Goal: Feedback & Contribution: Contribute content

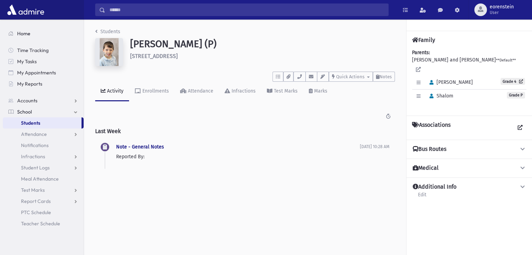
click at [56, 30] on link "Home" at bounding box center [43, 33] width 81 height 11
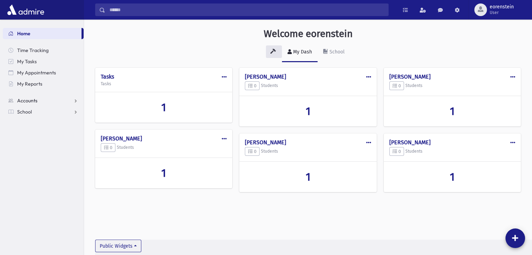
click at [32, 100] on span "Accounts" at bounding box center [27, 101] width 20 height 6
click at [31, 136] on span "School" at bounding box center [24, 134] width 15 height 6
click at [36, 125] on span "Students" at bounding box center [30, 123] width 19 height 6
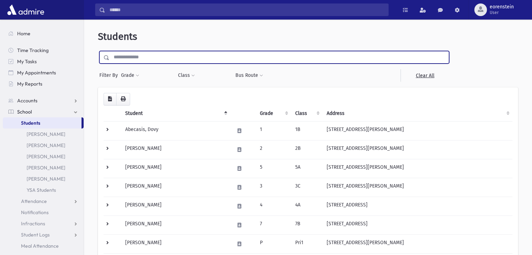
click at [135, 62] on input "text" at bounding box center [278, 57] width 339 height 13
type input "*********"
click at [98, 51] on input "submit" at bounding box center [108, 55] width 20 height 9
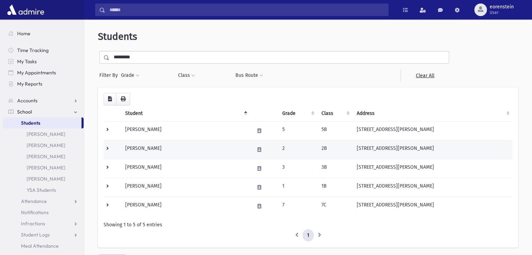
click at [168, 146] on td "Barenbaum, Menachem" at bounding box center [185, 149] width 129 height 19
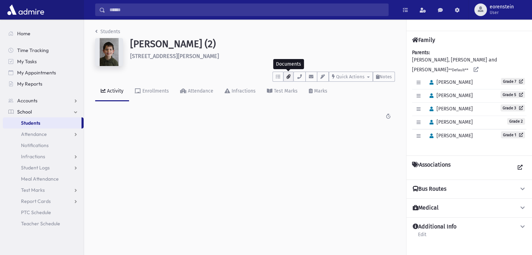
click at [285, 78] on button "button" at bounding box center [288, 77] width 10 height 10
click at [355, 77] on span "Quick Actions" at bounding box center [350, 76] width 28 height 5
click at [379, 76] on span "Notes" at bounding box center [385, 76] width 12 height 5
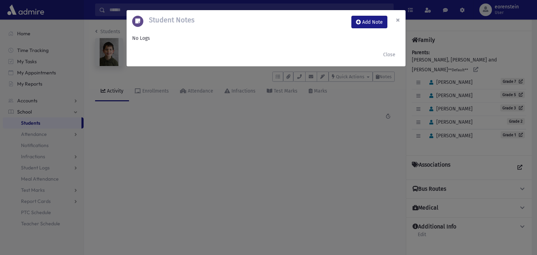
click at [395, 22] on button "×" at bounding box center [397, 20] width 15 height 20
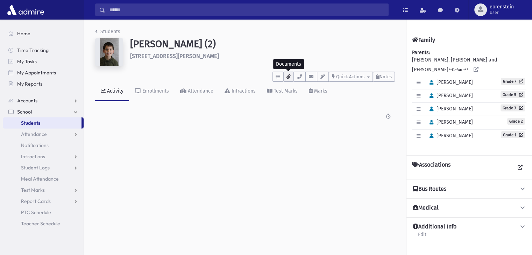
click at [290, 75] on icon "button" at bounding box center [288, 76] width 4 height 5
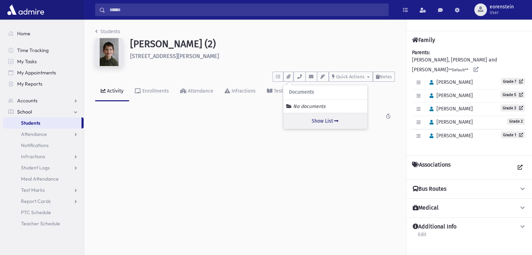
click at [316, 119] on link "Show List" at bounding box center [325, 121] width 84 height 16
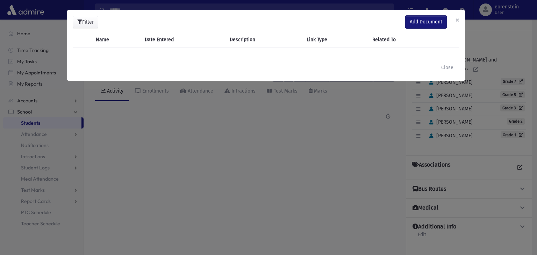
click at [426, 19] on span "Add Document" at bounding box center [426, 22] width 33 height 6
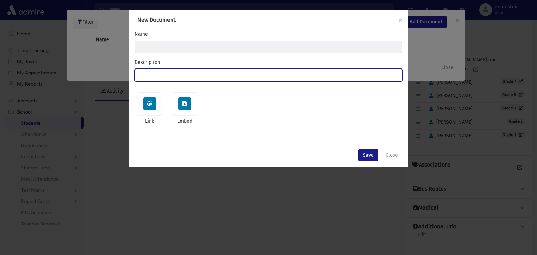
click at [171, 74] on input "Description" at bounding box center [269, 75] width 268 height 13
type input "**********"
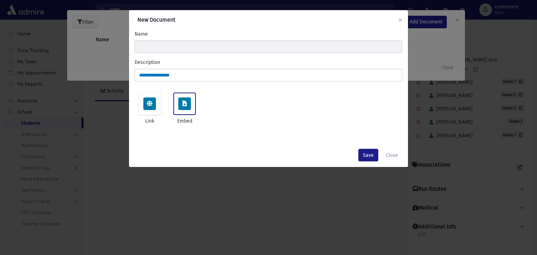
click at [181, 102] on span at bounding box center [184, 104] width 13 height 13
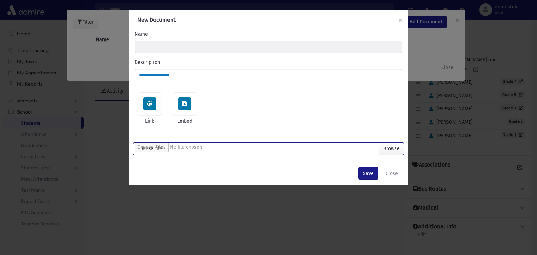
click at [314, 151] on input "file" at bounding box center [269, 149] width 268 height 13
click at [361, 147] on input "file" at bounding box center [269, 149] width 268 height 13
type input "**********"
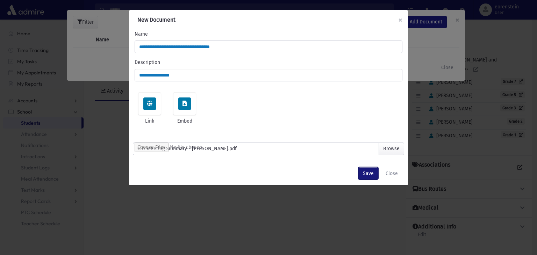
click at [369, 177] on button "Save" at bounding box center [368, 173] width 20 height 13
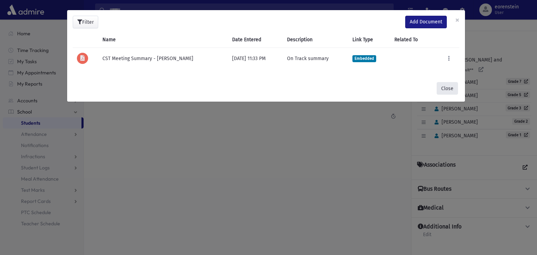
click at [451, 86] on button "Close" at bounding box center [447, 88] width 21 height 13
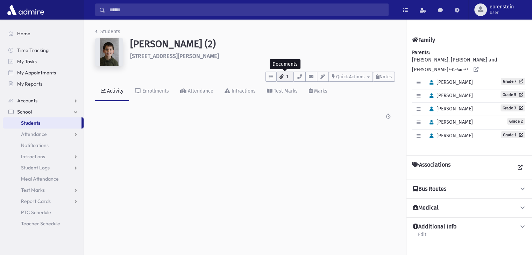
click at [285, 74] on span "1" at bounding box center [287, 77] width 6 height 6
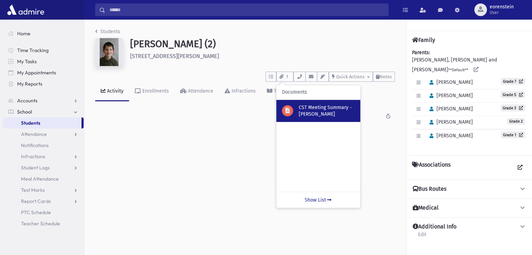
click at [312, 107] on p "CST Meeting Summary - [PERSON_NAME]" at bounding box center [327, 111] width 56 height 14
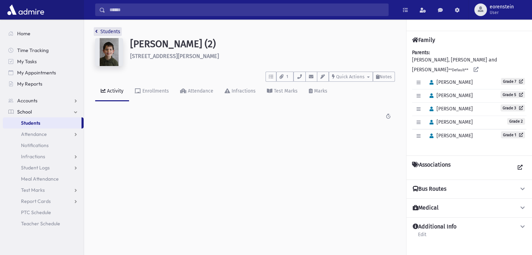
click at [115, 33] on link "Students" at bounding box center [107, 32] width 25 height 6
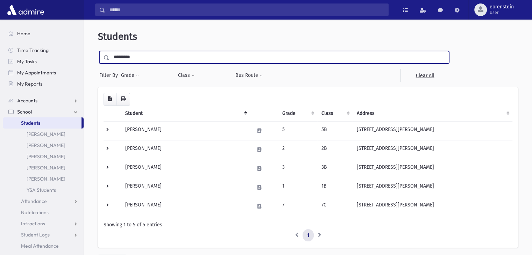
click at [126, 60] on input "*********" at bounding box center [278, 57] width 339 height 13
type input "****"
click at [98, 51] on input "submit" at bounding box center [108, 55] width 20 height 9
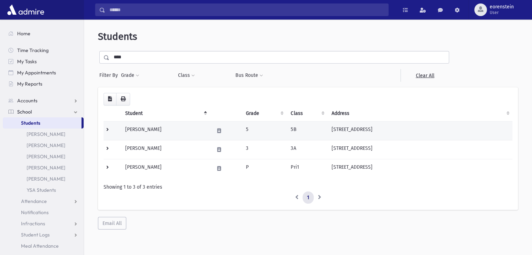
click at [143, 128] on td "Lang, Nosson Tzvi" at bounding box center [165, 130] width 89 height 19
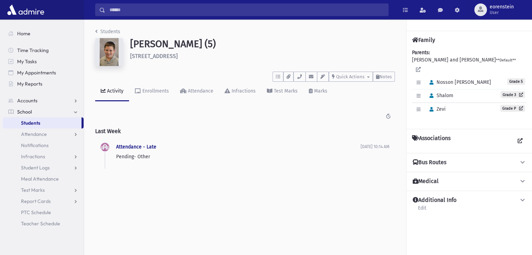
click at [113, 55] on img at bounding box center [109, 52] width 28 height 28
click at [287, 73] on button "button" at bounding box center [288, 77] width 10 height 10
click at [334, 116] on link "Show List" at bounding box center [325, 121] width 84 height 16
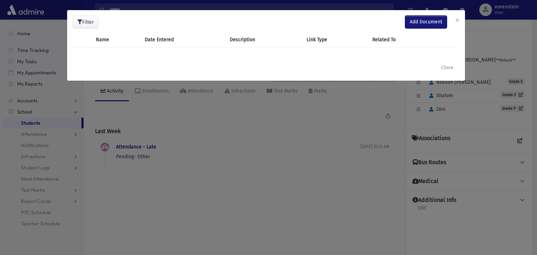
click at [421, 21] on span "Add Document" at bounding box center [426, 22] width 33 height 6
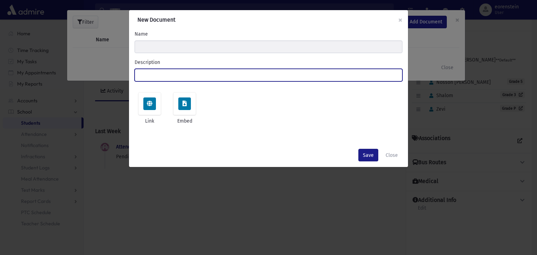
click at [283, 76] on input "Description" at bounding box center [269, 75] width 268 height 13
type input "**********"
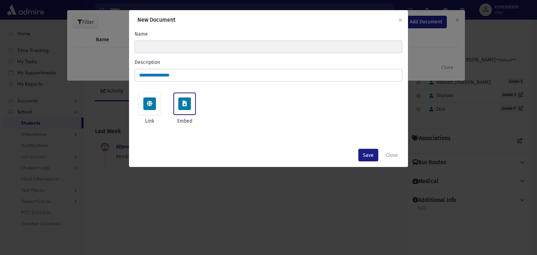
click at [187, 101] on span at bounding box center [184, 104] width 13 height 13
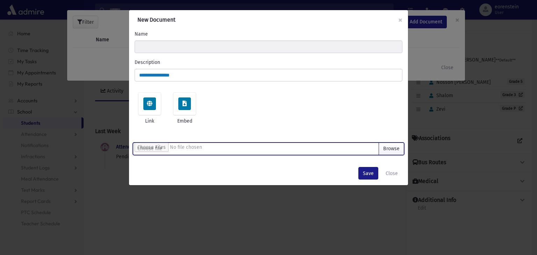
click at [197, 146] on input "file" at bounding box center [269, 149] width 268 height 13
type input "**********"
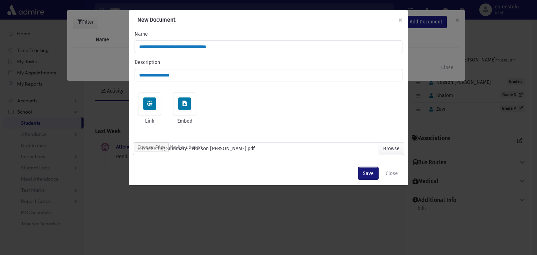
click at [365, 176] on button "Save" at bounding box center [368, 173] width 20 height 13
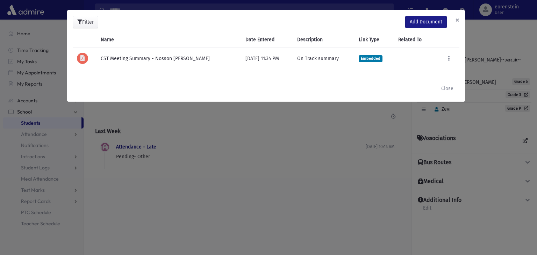
click at [458, 17] on button "×" at bounding box center [457, 20] width 15 height 20
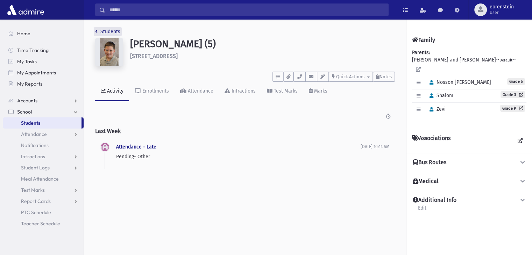
click at [98, 30] on link "Students" at bounding box center [107, 32] width 25 height 6
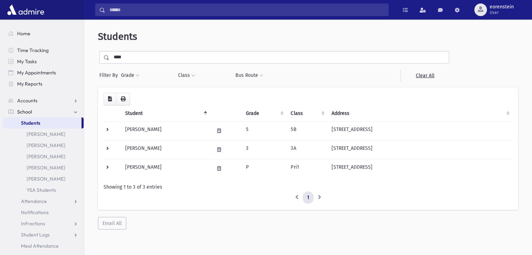
click at [33, 118] on link "Students" at bounding box center [42, 122] width 79 height 11
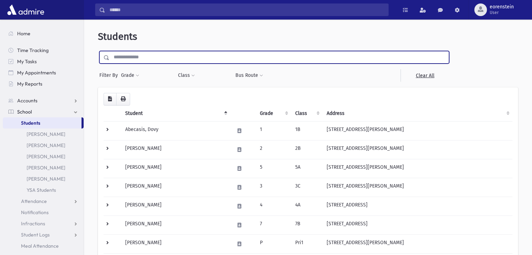
click at [137, 58] on input "text" at bounding box center [278, 57] width 339 height 13
type input "**********"
click at [98, 51] on input "submit" at bounding box center [108, 55] width 20 height 9
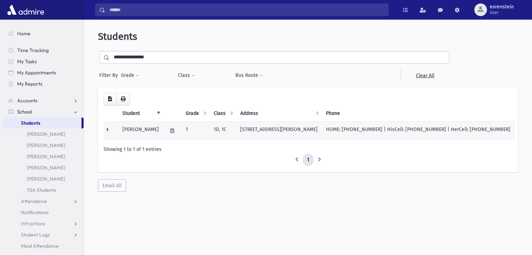
click at [161, 125] on td "[PERSON_NAME]" at bounding box center [140, 130] width 45 height 19
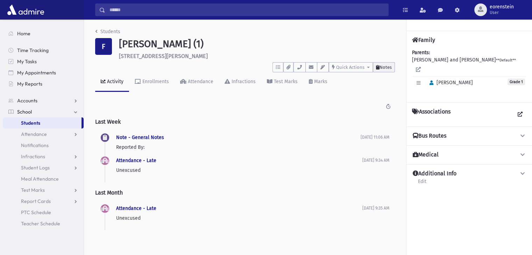
click at [386, 68] on span "Notes" at bounding box center [385, 67] width 12 height 5
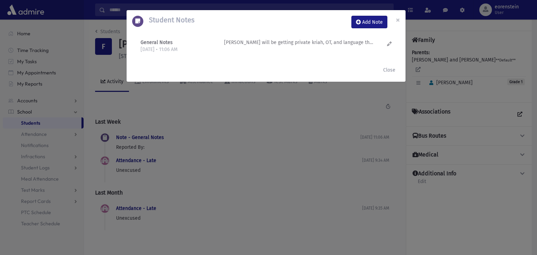
click at [352, 43] on p "Menachem will be getting private kriah, OT, and language therapy. Private kriah…" at bounding box center [299, 42] width 150 height 7
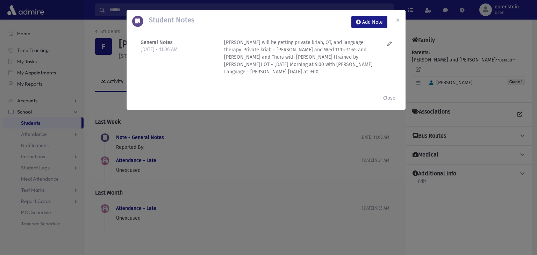
click at [387, 44] on div "Menachem will be getting private kriah, OT, and language therapy. Private kriah…" at bounding box center [304, 60] width 167 height 42
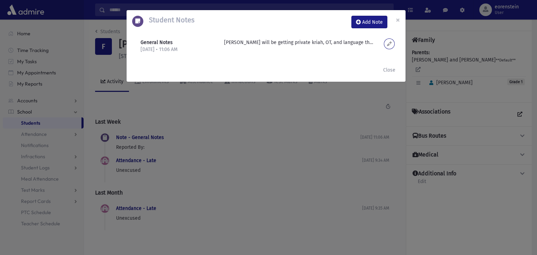
click at [391, 44] on icon at bounding box center [389, 43] width 5 height 5
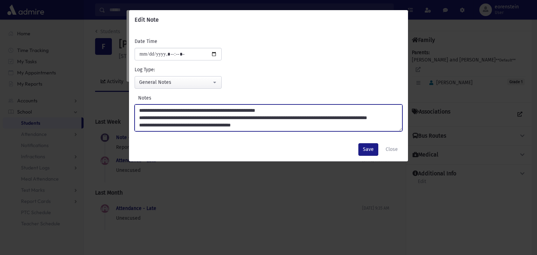
click at [351, 117] on textarea "**********" at bounding box center [269, 118] width 268 height 27
click at [319, 115] on textarea "**********" at bounding box center [269, 118] width 268 height 27
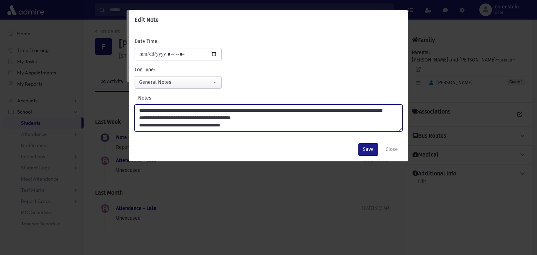
scroll to position [14, 0]
click at [287, 124] on textarea "**********" at bounding box center [269, 118] width 268 height 27
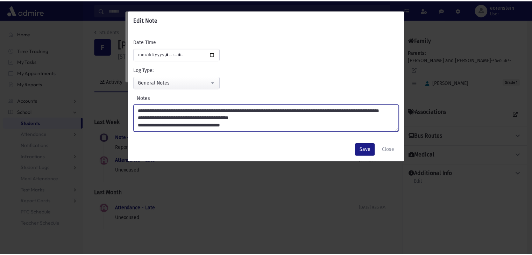
scroll to position [19, 0]
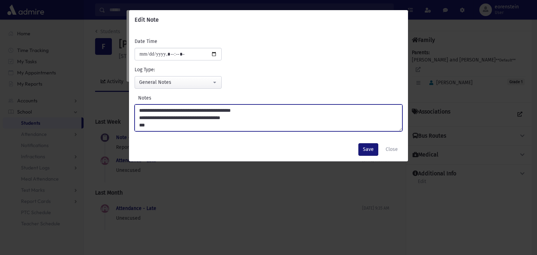
type textarea "**********"
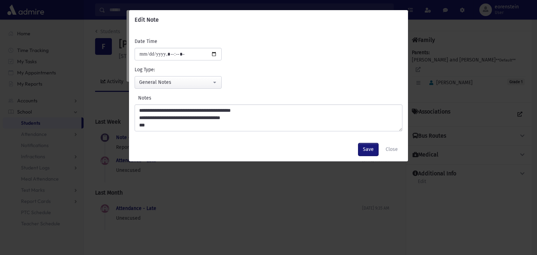
click at [364, 146] on button "Save" at bounding box center [368, 149] width 20 height 13
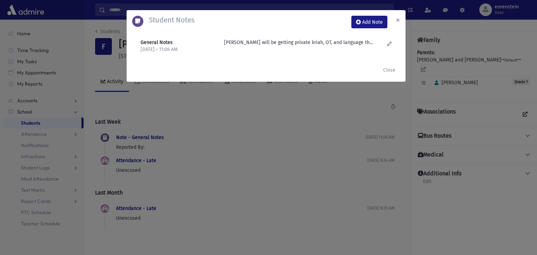
click at [397, 19] on span "×" at bounding box center [398, 20] width 4 height 10
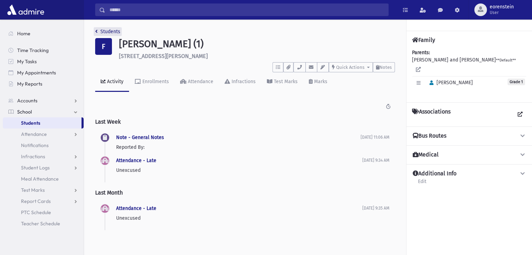
click at [112, 30] on link "Students" at bounding box center [107, 32] width 25 height 6
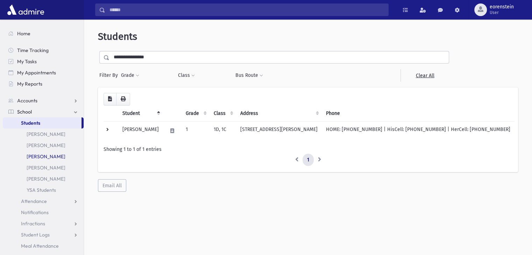
click at [41, 159] on link "[PERSON_NAME]" at bounding box center [43, 156] width 81 height 11
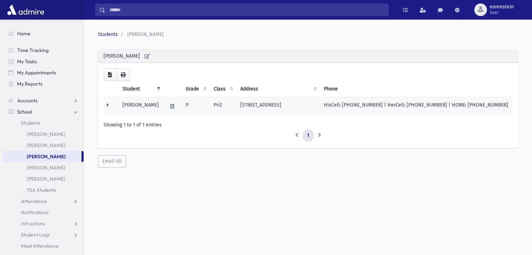
click at [150, 104] on td "[PERSON_NAME]" at bounding box center [140, 106] width 45 height 19
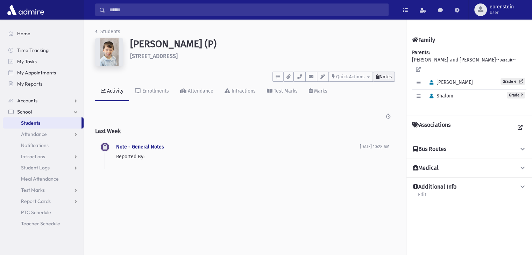
click at [381, 77] on span "Notes" at bounding box center [385, 76] width 12 height 5
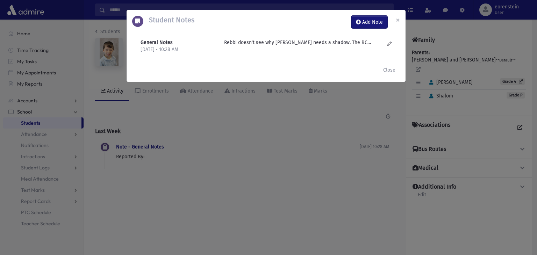
click at [379, 26] on button "Add Note" at bounding box center [369, 22] width 36 height 13
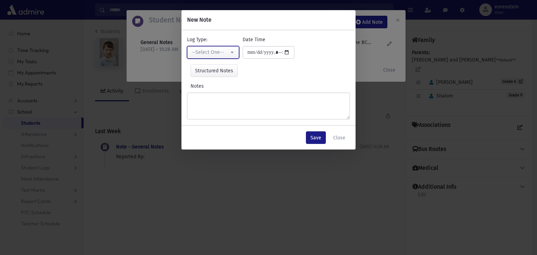
click at [225, 47] on button "--Select One--" at bounding box center [213, 52] width 52 height 13
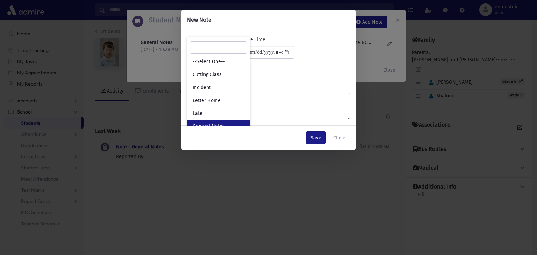
click at [214, 122] on link "General Notes" at bounding box center [218, 126] width 63 height 13
select select "*"
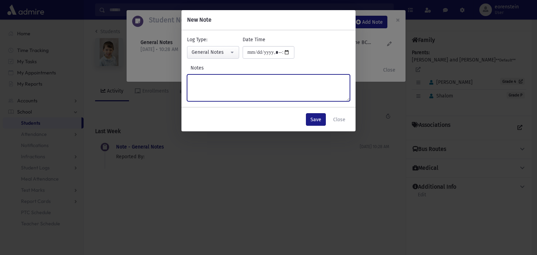
click at [211, 86] on textarea "Notes" at bounding box center [268, 87] width 163 height 27
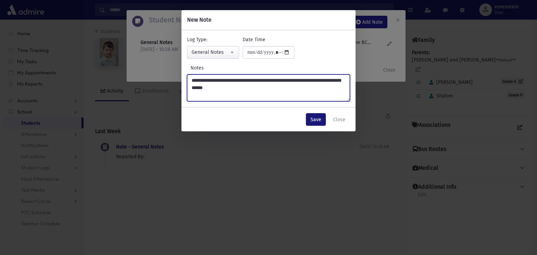
type textarea "**********"
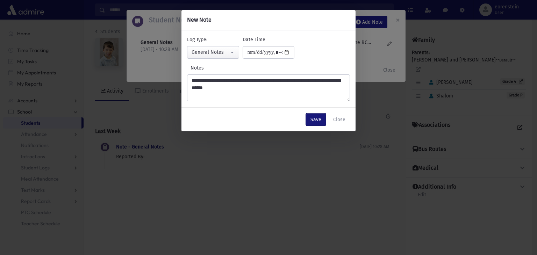
click at [313, 119] on button "Save" at bounding box center [316, 119] width 20 height 13
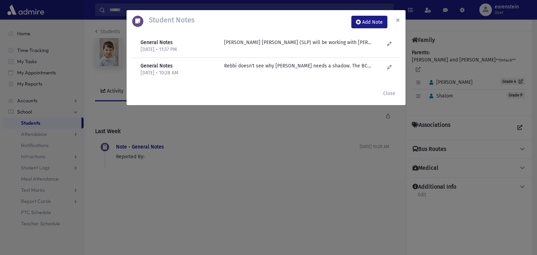
click at [398, 23] on span "×" at bounding box center [398, 20] width 4 height 10
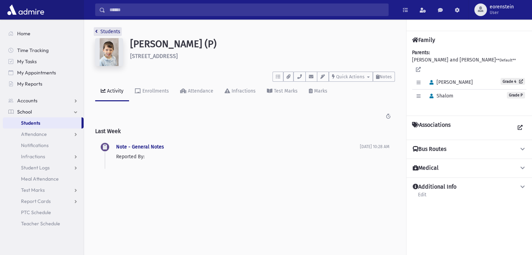
click at [110, 31] on link "Students" at bounding box center [107, 32] width 25 height 6
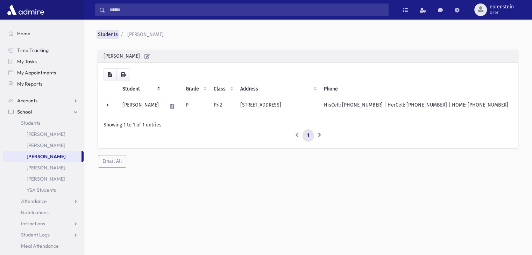
click at [111, 34] on link "Students" at bounding box center [108, 34] width 20 height 6
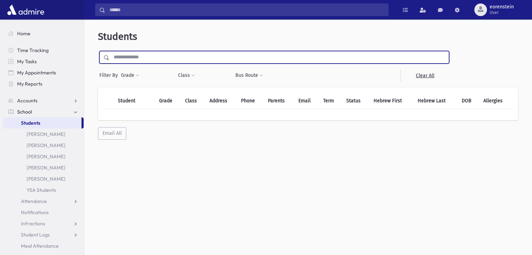
click at [138, 59] on input "text" at bounding box center [278, 57] width 339 height 13
type input "*********"
click at [98, 51] on input "submit" at bounding box center [108, 55] width 20 height 9
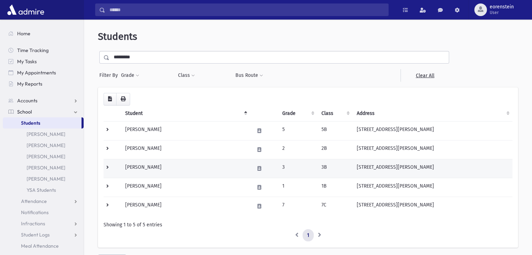
click at [173, 169] on td "Barenbaum, Michel" at bounding box center [185, 168] width 129 height 19
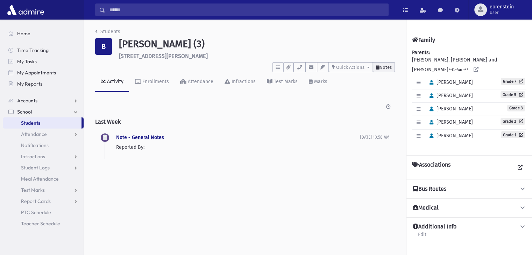
click at [386, 66] on span "Notes" at bounding box center [385, 67] width 12 height 5
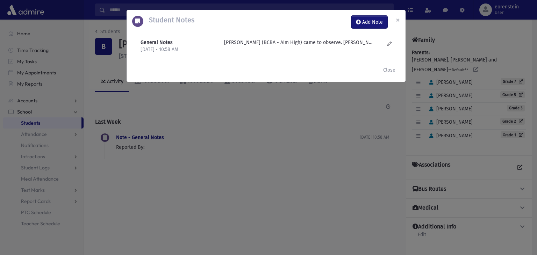
click at [375, 21] on button "Add Note" at bounding box center [369, 22] width 36 height 13
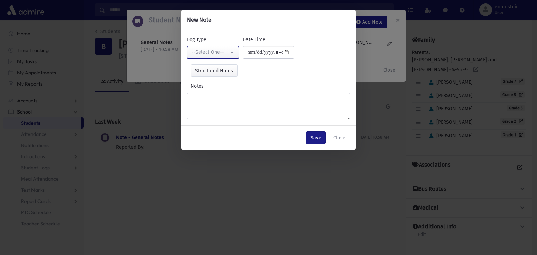
click at [232, 49] on button "--Select One--" at bounding box center [213, 52] width 52 height 13
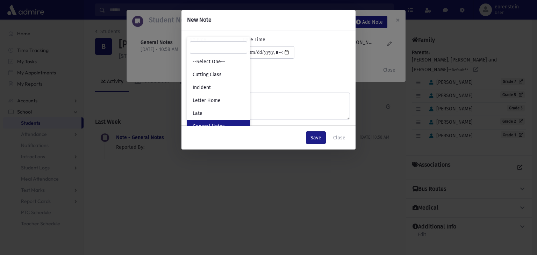
click at [207, 120] on link "General Notes" at bounding box center [218, 126] width 63 height 13
select select "*"
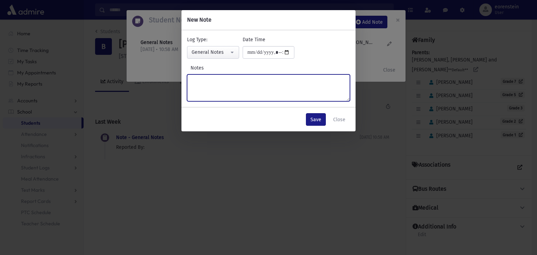
click at [201, 79] on textarea "Notes" at bounding box center [268, 87] width 163 height 27
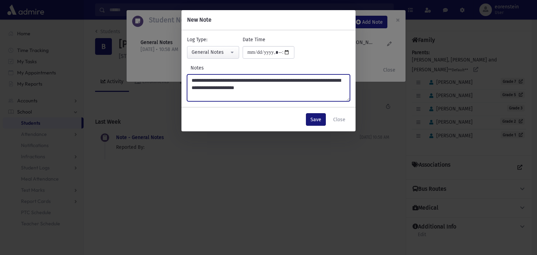
type textarea "**********"
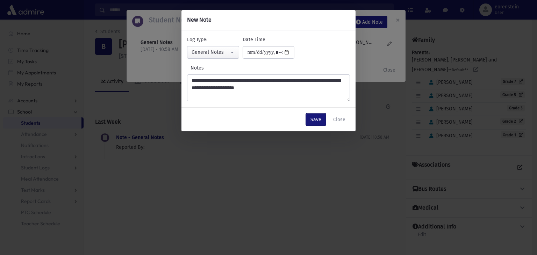
click at [315, 116] on button "Save" at bounding box center [316, 119] width 20 height 13
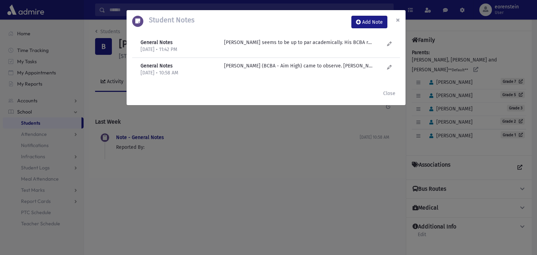
click at [395, 21] on button "×" at bounding box center [397, 20] width 15 height 20
